Goal: Information Seeking & Learning: Learn about a topic

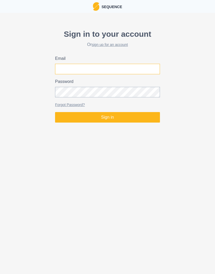
click at [124, 69] on input "Email" at bounding box center [107, 69] width 105 height 10
type input "[EMAIL_ADDRESS][DOMAIN_NAME]"
click at [135, 117] on button "Sign in" at bounding box center [107, 117] width 105 height 10
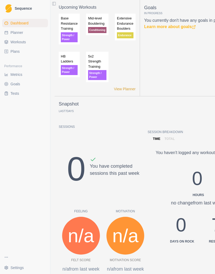
click at [16, 34] on span "Planner" at bounding box center [16, 32] width 13 height 5
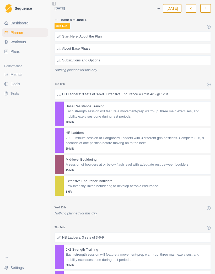
click at [136, 35] on div at bounding box center [155, 36] width 107 height 5
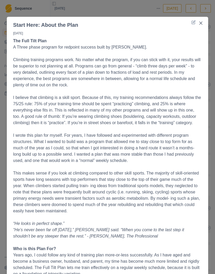
click at [201, 24] on icon "Close" at bounding box center [200, 23] width 3 height 3
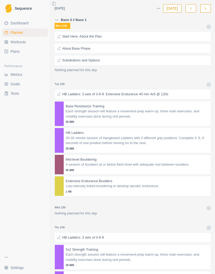
click at [144, 48] on div at bounding box center [149, 48] width 118 height 5
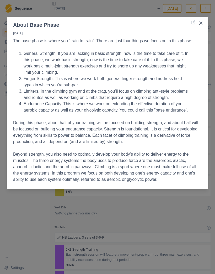
click at [202, 23] on icon "Close" at bounding box center [200, 23] width 3 height 3
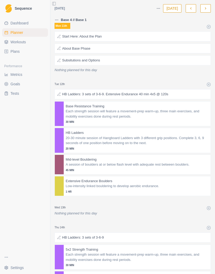
click at [112, 60] on div at bounding box center [154, 60] width 108 height 5
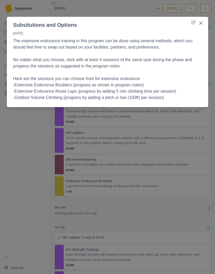
click at [16, 65] on p "No matter what you choose, stick with at least 4 sessions of the same type duri…" at bounding box center [107, 63] width 189 height 13
click at [202, 23] on icon "Close" at bounding box center [200, 23] width 3 height 3
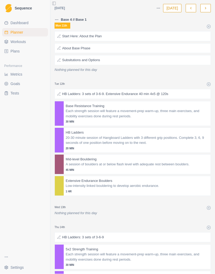
scroll to position [23, 0]
click at [66, 92] on p "HB Ladders: 3 sets of 3-6-9. Extensive Endurance 40 min 4x5 @ 120s" at bounding box center [115, 94] width 106 height 5
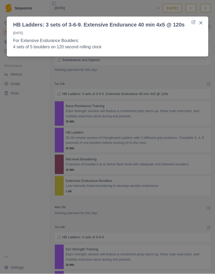
click at [204, 23] on button "Close" at bounding box center [201, 23] width 8 height 8
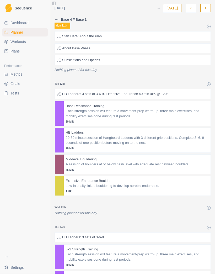
click at [163, 104] on div at bounding box center [156, 106] width 104 height 5
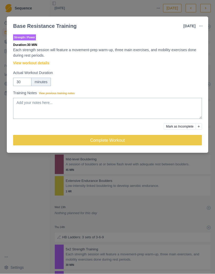
click at [46, 64] on link "View workout details" at bounding box center [31, 64] width 36 height 6
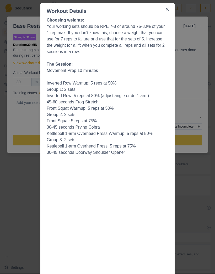
scroll to position [0, 0]
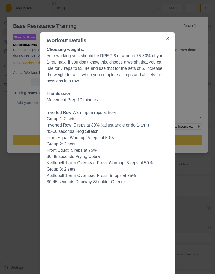
click at [167, 40] on icon "Close" at bounding box center [167, 38] width 3 height 3
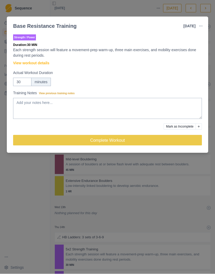
click at [36, 192] on div "Base Resistance Training [DATE] Link To Goal View Workout Metrics Edit Original…" at bounding box center [107, 137] width 215 height 274
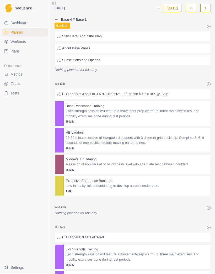
click at [126, 135] on p "20-30 minute session of Hangboard Ladders with 3 different grip positions. Comp…" at bounding box center [137, 140] width 143 height 10
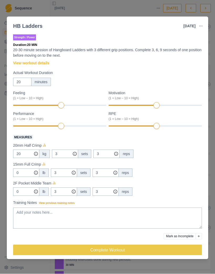
click at [162, 9] on div "HB Ladders [DATE] Link To Goal View Workout Metrics Edit Original Workout Resch…" at bounding box center [107, 137] width 215 height 274
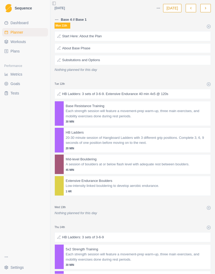
click at [124, 109] on p "Each strength session will feature a movement-prep warm-up, three main exercise…" at bounding box center [137, 114] width 143 height 10
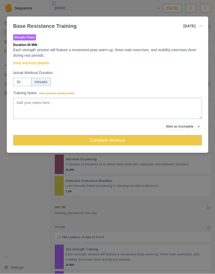
click at [30, 184] on div "Base Resistance Training [DATE] Link To Goal View Workout Metrics Edit Original…" at bounding box center [107, 137] width 215 height 274
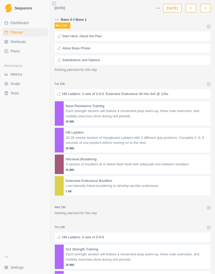
click at [122, 135] on p "20-30 minute session of Hangboard Ladders with 3 different grip positions. Comp…" at bounding box center [137, 140] width 143 height 10
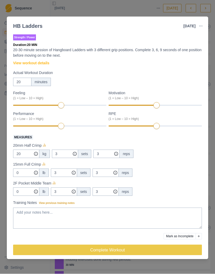
click at [25, 65] on link "View workout details" at bounding box center [31, 64] width 36 height 6
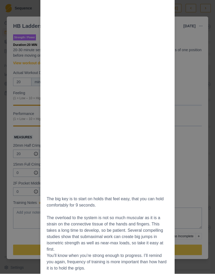
scroll to position [290, 0]
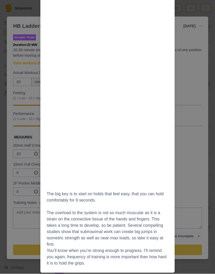
click at [195, 98] on div "Workout Details Select 3 hold types or positions. You’ll stick with these throu…" at bounding box center [107, 137] width 215 height 274
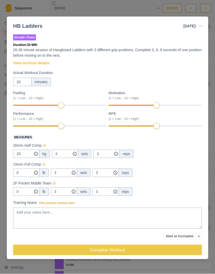
click at [157, 10] on div "HB Ladders [DATE] Link To Goal View Workout Metrics Edit Original Workout Resch…" at bounding box center [107, 137] width 215 height 274
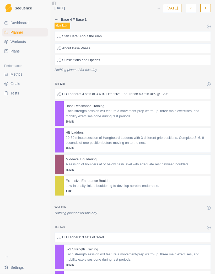
click at [107, 162] on p "A session of boulders at or below flash level with adequate rest between boulde…" at bounding box center [137, 164] width 143 height 5
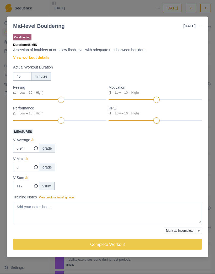
click at [24, 57] on link "View workout details" at bounding box center [31, 58] width 36 height 6
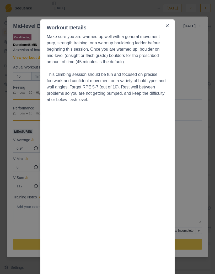
scroll to position [17, 0]
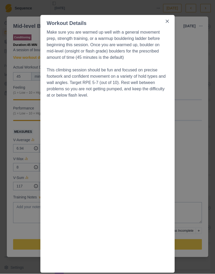
click at [170, 17] on button "Close" at bounding box center [167, 21] width 8 height 8
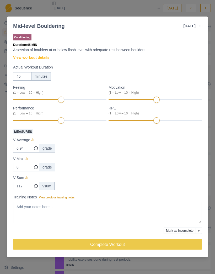
click at [150, 8] on div "Mid-level Bouldering [DATE] Link To Goal View Workout Metrics Edit Original Wor…" at bounding box center [107, 137] width 215 height 274
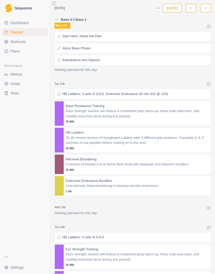
click at [119, 183] on p "Low-intensity linked bouldering to develop aerobic endurance." at bounding box center [137, 185] width 143 height 5
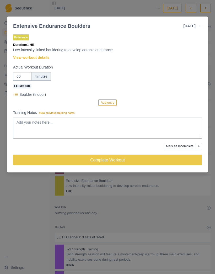
click at [22, 58] on link "View workout details" at bounding box center [31, 58] width 36 height 6
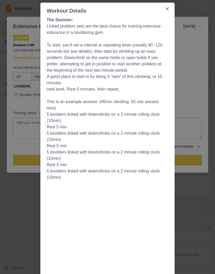
scroll to position [0, 0]
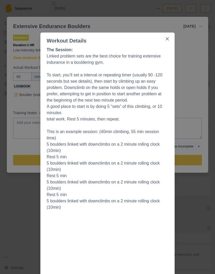
click at [168, 39] on icon "Close" at bounding box center [167, 38] width 3 height 3
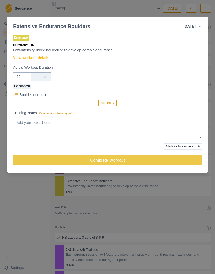
click at [17, 95] on line at bounding box center [16, 95] width 3 height 0
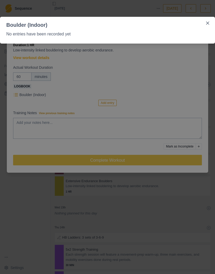
click at [203, 22] on button "Close" at bounding box center [207, 23] width 8 height 8
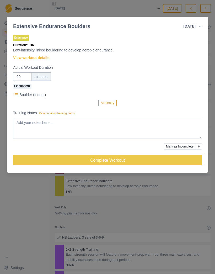
click at [26, 57] on link "View workout details" at bounding box center [31, 58] width 36 height 6
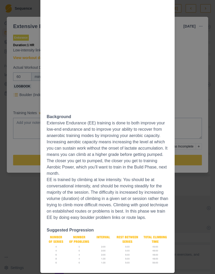
scroll to position [290, 0]
click at [194, 53] on div "Workout Details The Session: Linked problem sets are the best choice for traini…" at bounding box center [107, 137] width 215 height 274
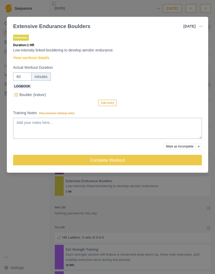
click at [141, 7] on div "Extensive Endurance Boulders [DATE] Link To Goal View Workout Metrics Edit Orig…" at bounding box center [107, 137] width 215 height 274
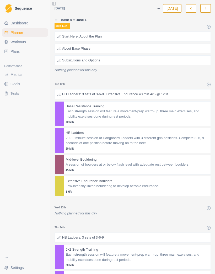
scroll to position [0, 0]
click at [124, 60] on div at bounding box center [154, 60] width 108 height 5
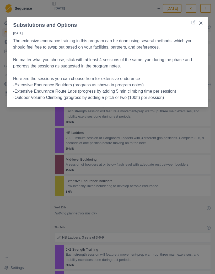
click at [30, 187] on div "Subsitutions and Options [DATE] The extensive endurance training in this progra…" at bounding box center [107, 137] width 215 height 274
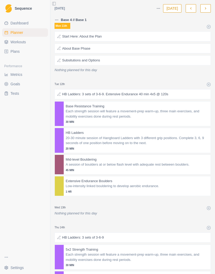
click at [189, 184] on p "Low-intensity linked bouldering to develop aerobic endurance." at bounding box center [137, 185] width 143 height 5
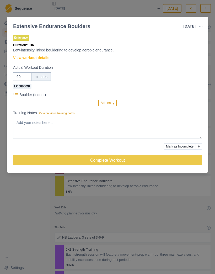
click at [22, 58] on link "View workout details" at bounding box center [31, 58] width 36 height 6
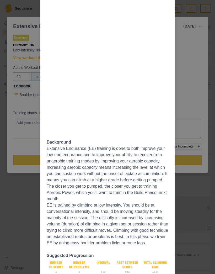
scroll to position [290, 0]
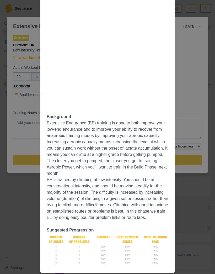
click at [187, 50] on div "Workout Details The Session: Linked problem sets are the best choice for traini…" at bounding box center [107, 137] width 215 height 274
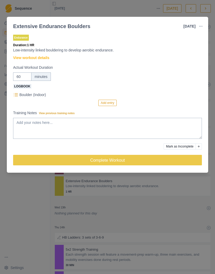
click at [131, 4] on div "Extensive Endurance Boulders [DATE] Link To Goal View Workout Metrics Edit Orig…" at bounding box center [107, 137] width 215 height 274
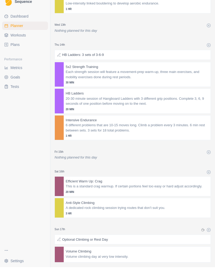
scroll to position [23, 0]
click at [16, 39] on span "Workouts" at bounding box center [17, 41] width 15 height 5
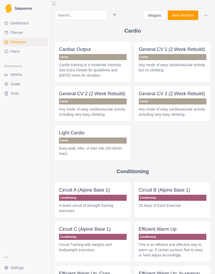
click at [16, 55] on link "Plans" at bounding box center [25, 51] width 46 height 8
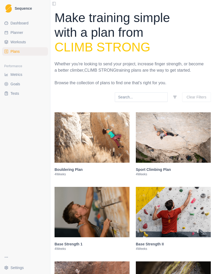
click at [14, 55] on link "Plans" at bounding box center [25, 51] width 46 height 8
click at [17, 55] on link "Plans" at bounding box center [25, 51] width 46 height 8
click at [14, 55] on link "Plans" at bounding box center [25, 51] width 46 height 8
click at [7, 55] on link "Plans" at bounding box center [25, 51] width 46 height 8
click at [14, 60] on div "Dashboard Planner Workouts Plans Performance Metrics Goals Tests" at bounding box center [25, 134] width 50 height 234
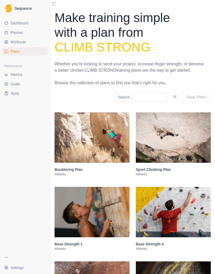
click at [15, 55] on link "Plans" at bounding box center [25, 51] width 46 height 8
click at [22, 32] on span "Planner" at bounding box center [16, 32] width 13 height 5
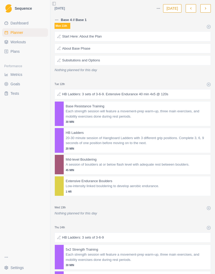
click at [208, 9] on button "button" at bounding box center [205, 8] width 10 height 8
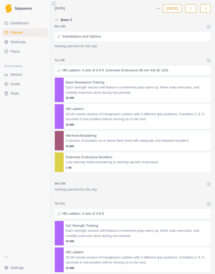
click at [194, 7] on button "button" at bounding box center [191, 8] width 10 height 8
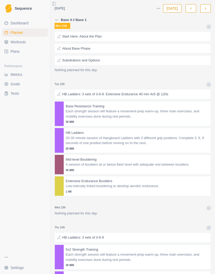
click at [207, 8] on icon "button" at bounding box center [206, 9] width 4 height 4
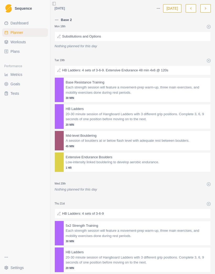
click at [162, 32] on div "Substitutions and Options" at bounding box center [133, 36] width 156 height 10
click at [161, 36] on p "[DATE]" at bounding box center [107, 34] width 189 height 7
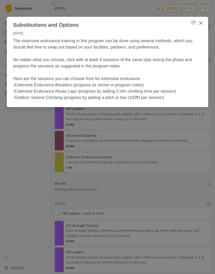
click at [201, 27] on button "Close" at bounding box center [201, 23] width 8 height 8
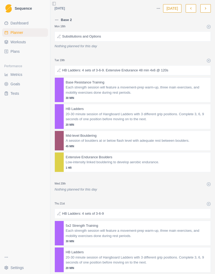
click at [207, 8] on icon "button" at bounding box center [206, 9] width 4 height 4
click at [206, 9] on icon "button" at bounding box center [206, 9] width 4 height 4
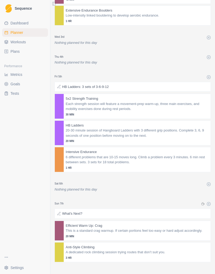
scroll to position [146, 0]
click at [99, 211] on div at bounding box center [145, 213] width 126 height 5
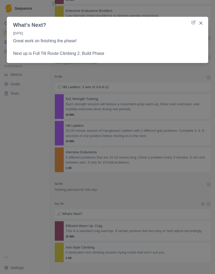
click at [201, 25] on button "Close" at bounding box center [201, 23] width 8 height 8
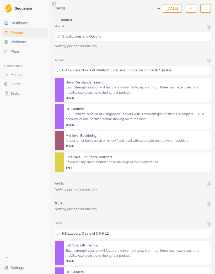
scroll to position [0, 0]
click at [192, 9] on icon "button" at bounding box center [191, 9] width 4 height 4
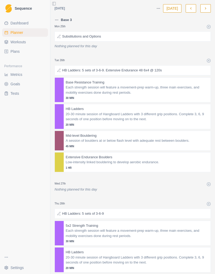
click at [193, 8] on button "button" at bounding box center [191, 8] width 10 height 8
click at [190, 8] on icon "button" at bounding box center [191, 9] width 4 height 4
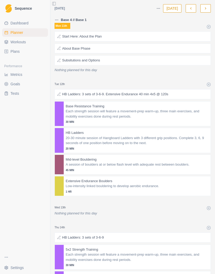
click at [145, 140] on p "20-30 minute session of Hangboard Ladders with 3 different grip positions. Comp…" at bounding box center [137, 140] width 143 height 10
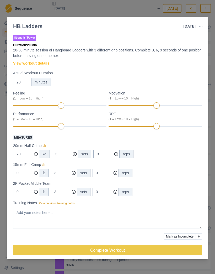
click at [45, 63] on link "View workout details" at bounding box center [31, 64] width 36 height 6
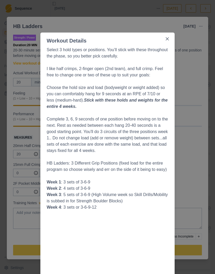
scroll to position [11, 0]
